Goal: Browse casually

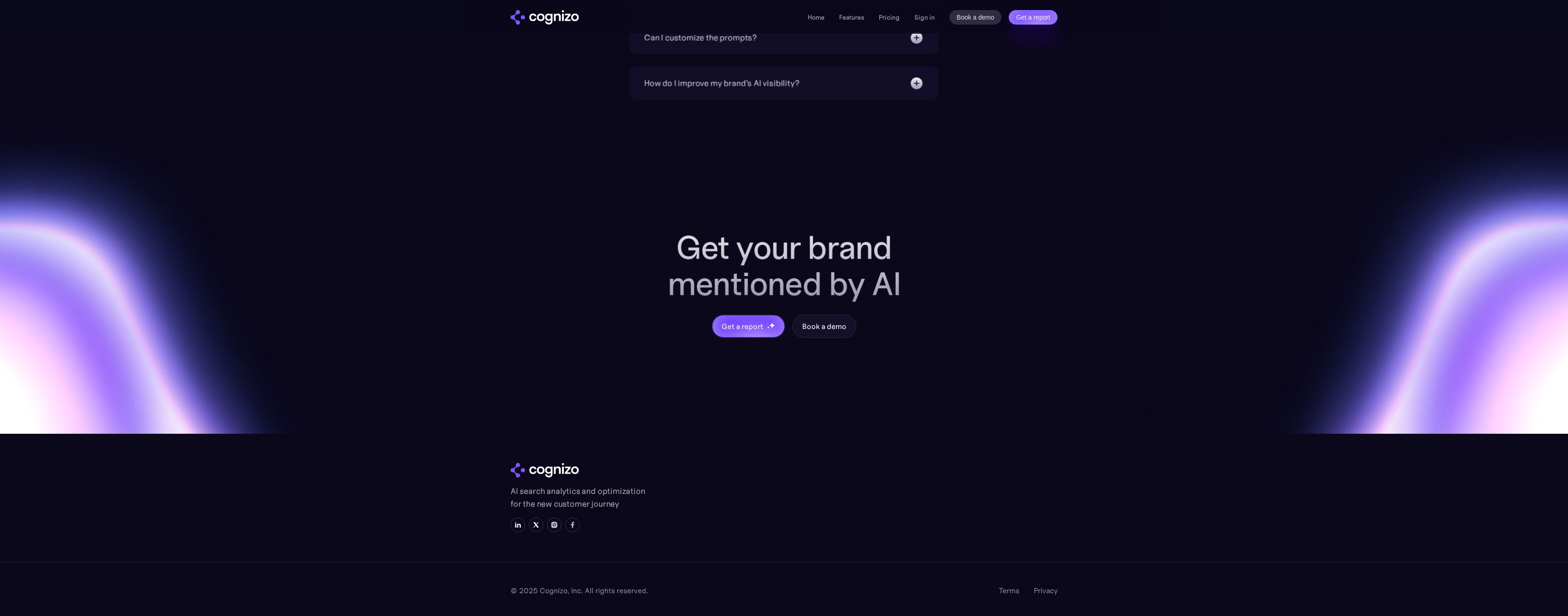
scroll to position [3400, 0]
click at [903, 469] on div "Resources" at bounding box center [909, 467] width 68 height 11
drag, startPoint x: 903, startPoint y: 469, endPoint x: 995, endPoint y: 469, distance: 92.0
click at [995, 469] on div "Resources Pricing For agencies Blog links Book a demo Sign in Careers" at bounding box center [967, 499] width 183 height 74
click at [995, 469] on div "links" at bounding box center [1023, 467] width 68 height 11
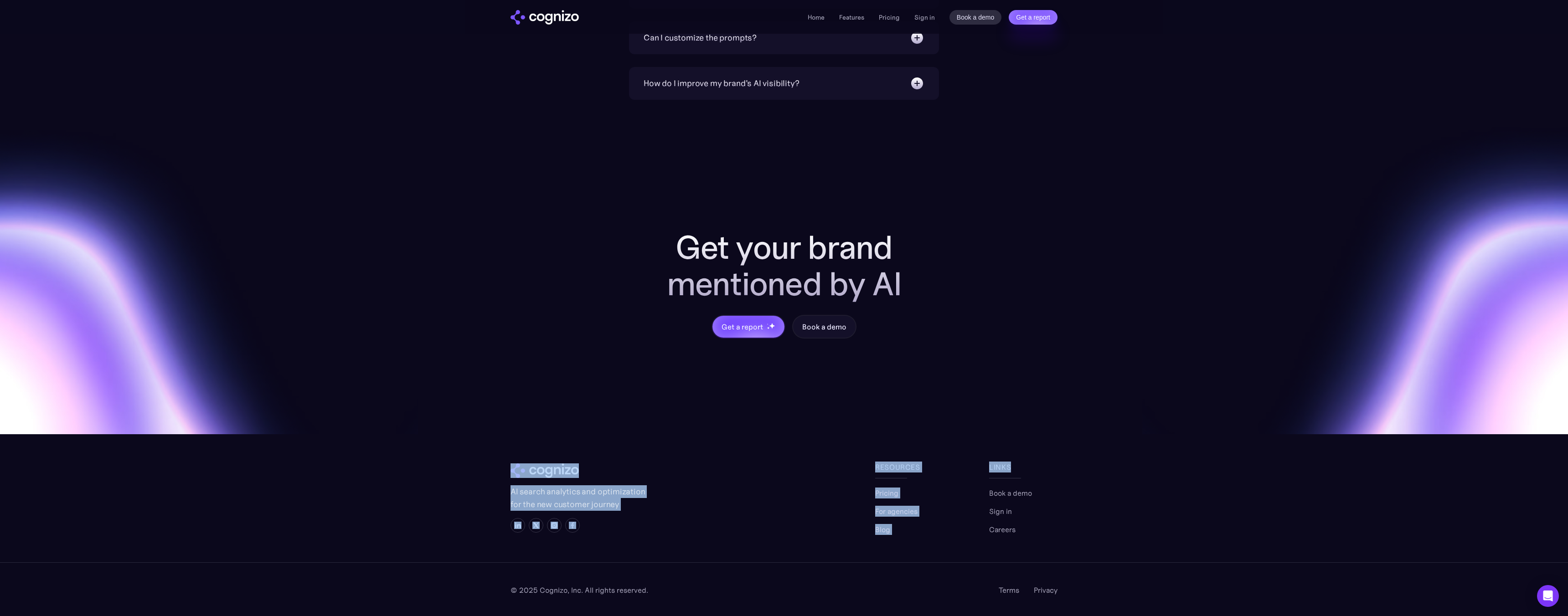
drag, startPoint x: 995, startPoint y: 469, endPoint x: 871, endPoint y: 468, distance: 124.0
click at [871, 468] on div "AI search analytics and optimization for the new customer journey Resources Pri…" at bounding box center [784, 499] width 547 height 74
click at [871, 468] on link at bounding box center [693, 471] width 365 height 15
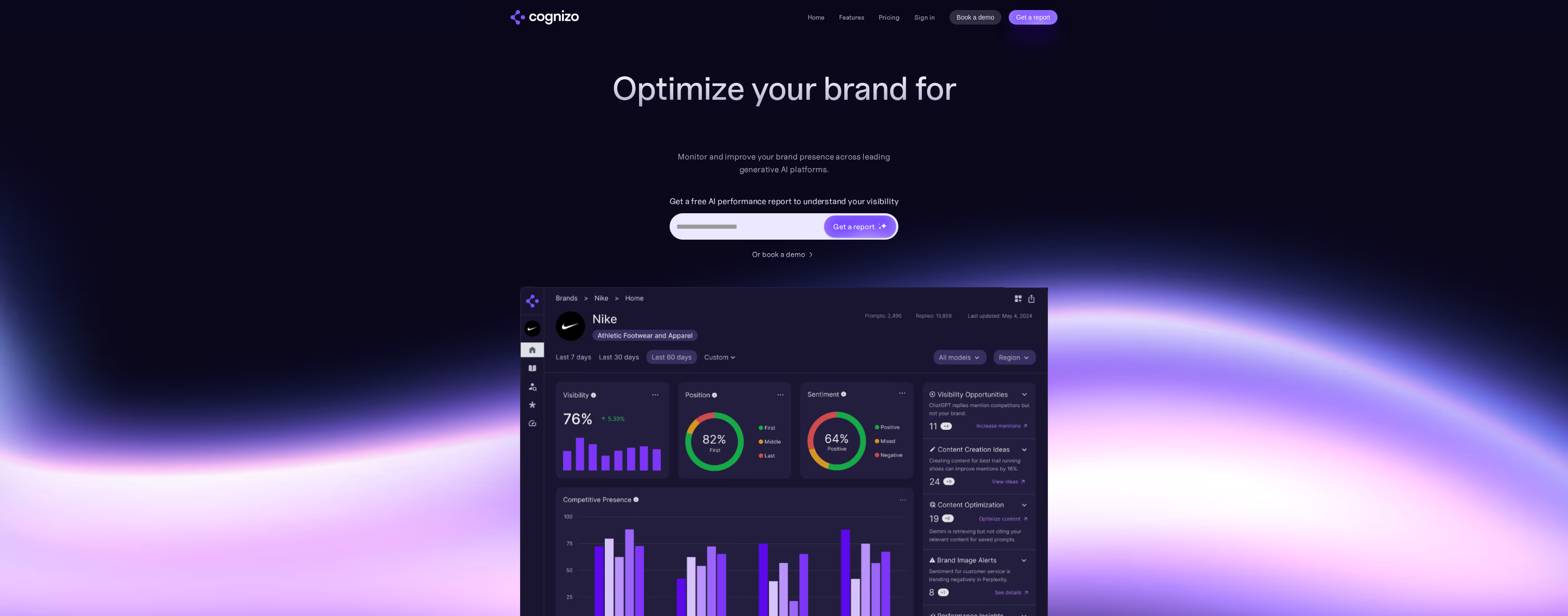
click at [875, 464] on img at bounding box center [783, 478] width 527 height 382
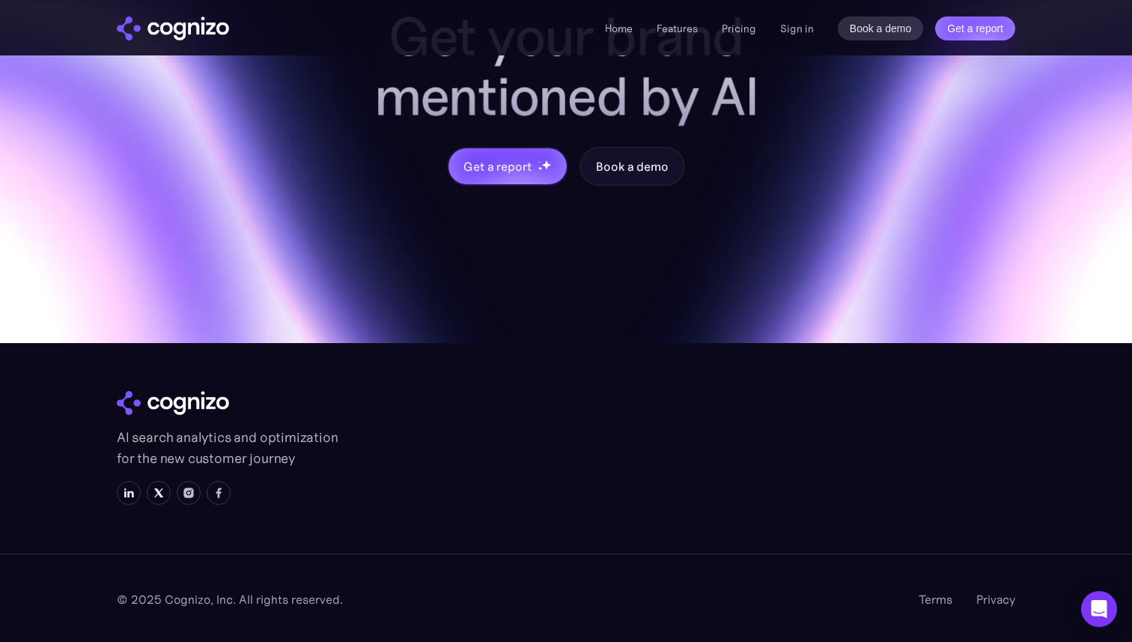
scroll to position [5956, 0]
click at [168, 604] on div "© 2025 Cognizo, Inc. All rights reserved." at bounding box center [230, 599] width 226 height 18
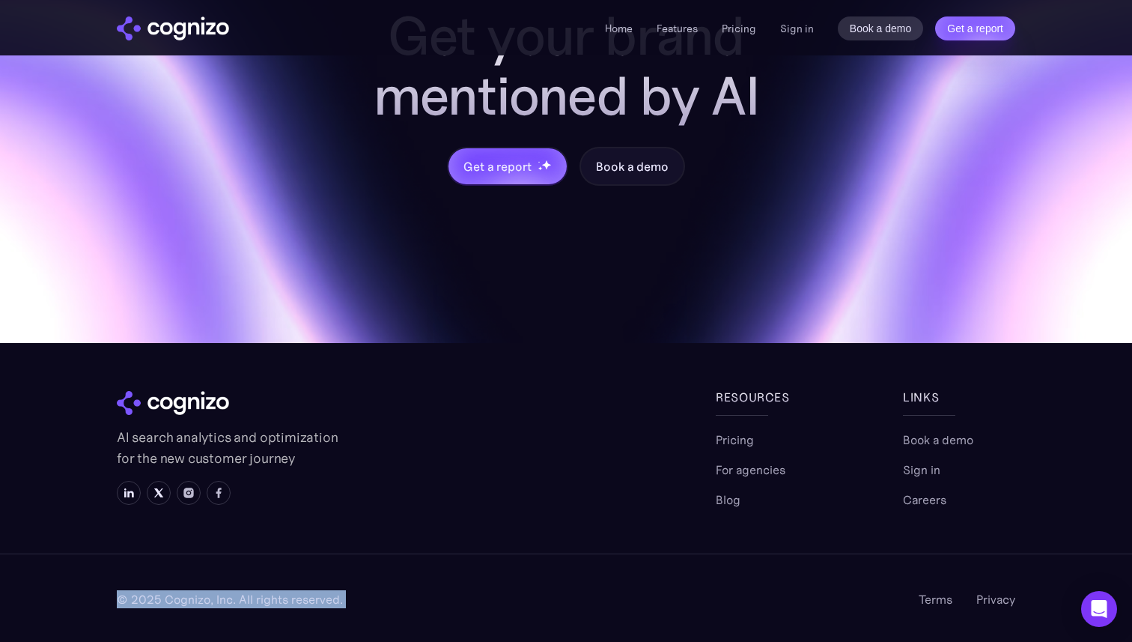
click at [168, 604] on div "© 2025 Cognizo, Inc. All rights reserved." at bounding box center [230, 599] width 226 height 18
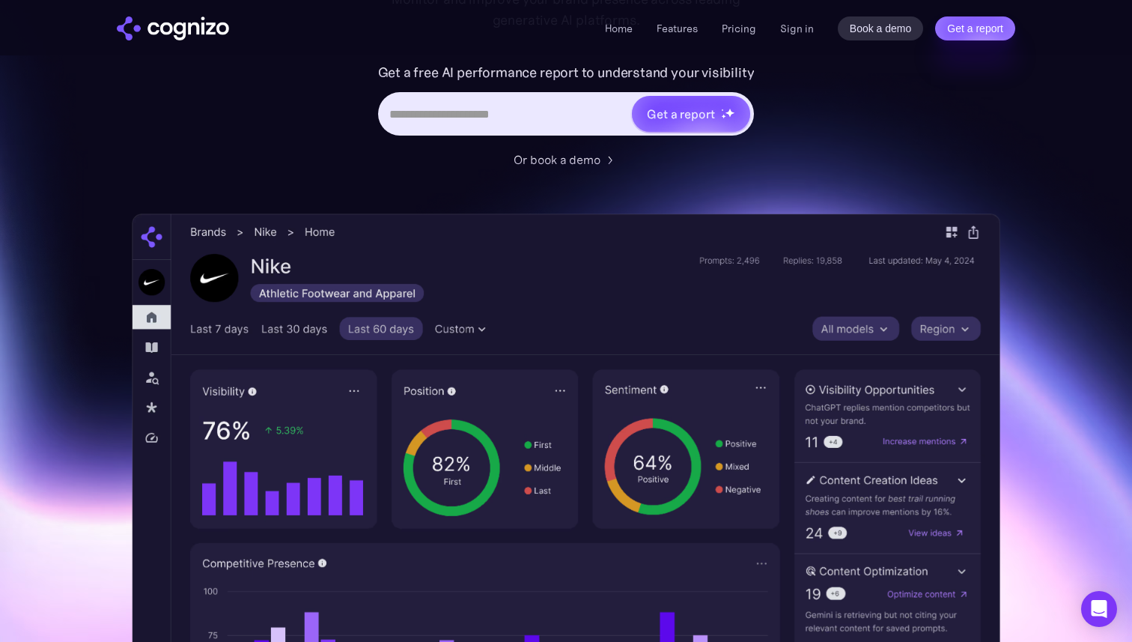
scroll to position [0, 0]
